Goal: Find contact information

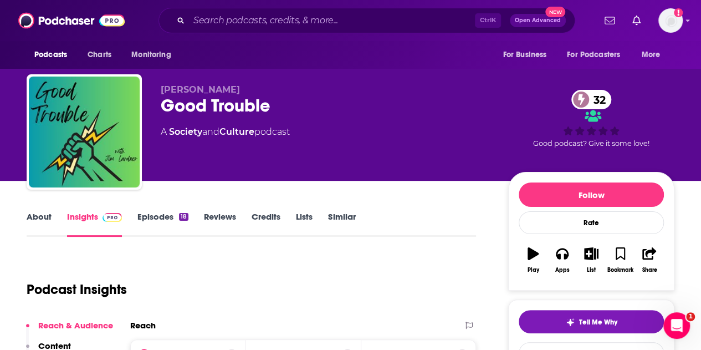
scroll to position [97, 0]
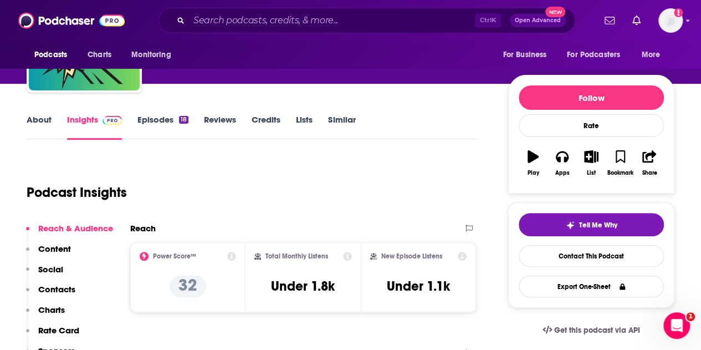
click at [45, 113] on div "About Insights Episodes 18 Reviews Credits Lists Similar" at bounding box center [251, 125] width 449 height 27
click at [47, 116] on link "About" at bounding box center [39, 126] width 25 height 25
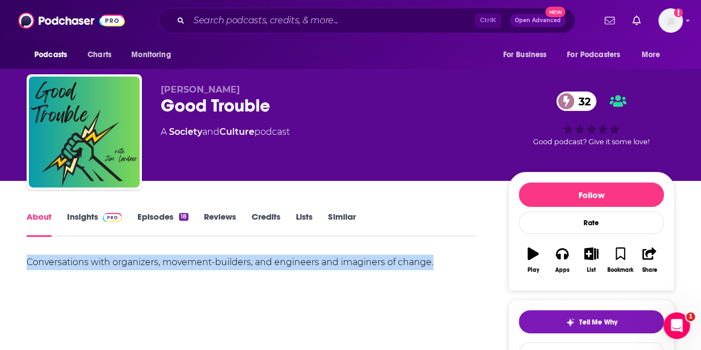
drag, startPoint x: 27, startPoint y: 261, endPoint x: 433, endPoint y: 257, distance: 406.8
click at [433, 257] on div "Conversations with organizers, movement-builders, and engineers and imaginers o…" at bounding box center [251, 262] width 449 height 16
copy div "Conversations with organizers, movement-builders, and engineers and imaginers o…"
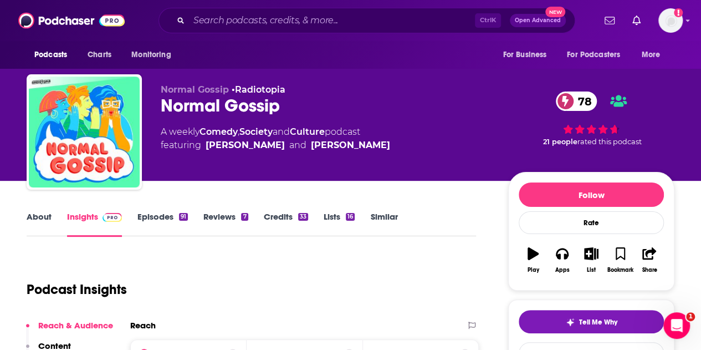
scroll to position [304, 0]
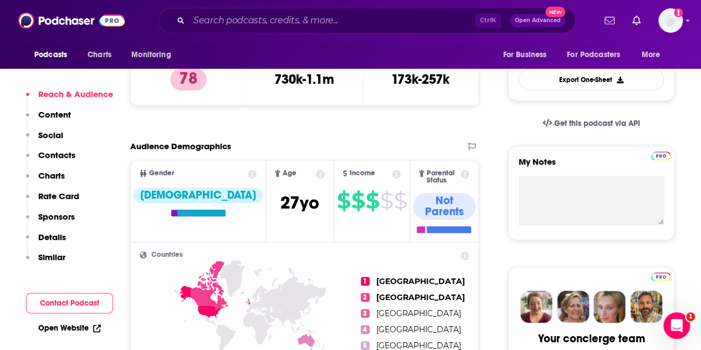
click at [62, 155] on p "Contacts" at bounding box center [56, 155] width 37 height 11
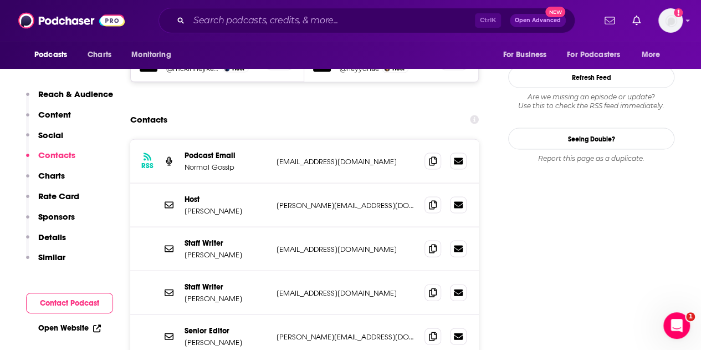
scroll to position [1053, 0]
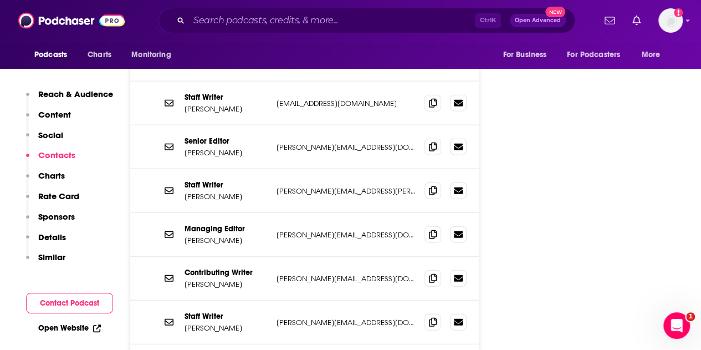
scroll to position [1281, 0]
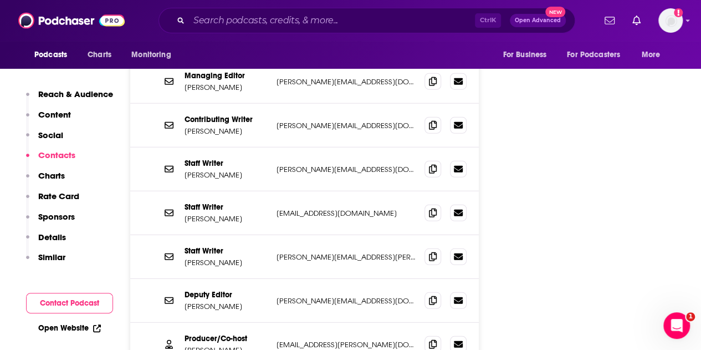
scroll to position [0, 0]
